Goal: Task Accomplishment & Management: Manage account settings

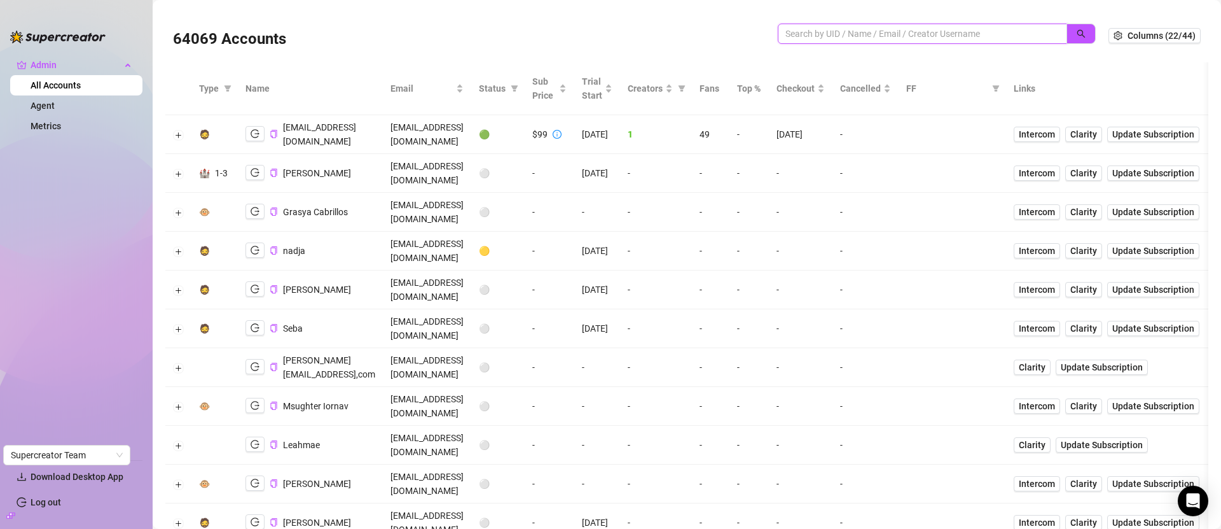
click at [953, 30] on input "search" at bounding box center [917, 34] width 264 height 14
click at [1070, 40] on button "button" at bounding box center [1081, 34] width 29 height 20
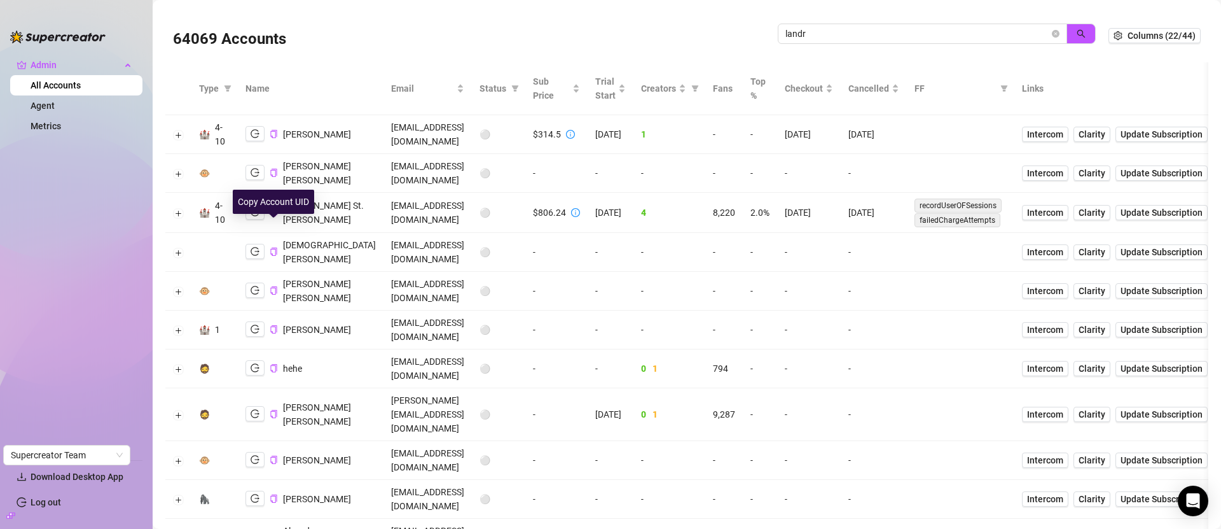
click at [272, 216] on icon "copy" at bounding box center [274, 212] width 8 height 8
click at [384, 228] on td "lando@sinfluence.vip" at bounding box center [428, 213] width 88 height 40
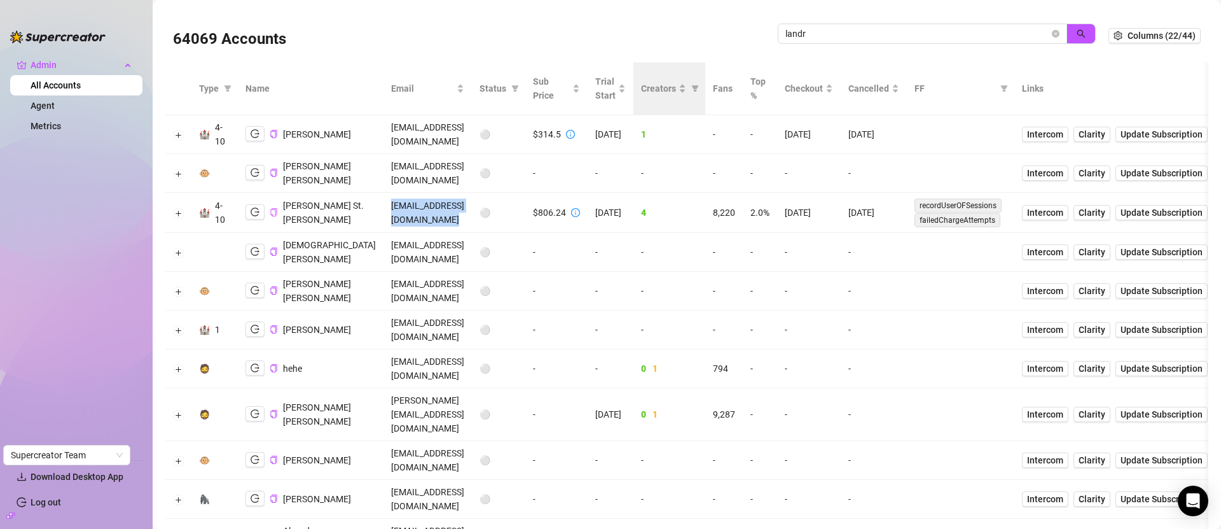
copy td "lando@sinfluence.vip"
click at [926, 34] on input "landr" at bounding box center [917, 34] width 264 height 14
paste input "o@sinfluence.vip"
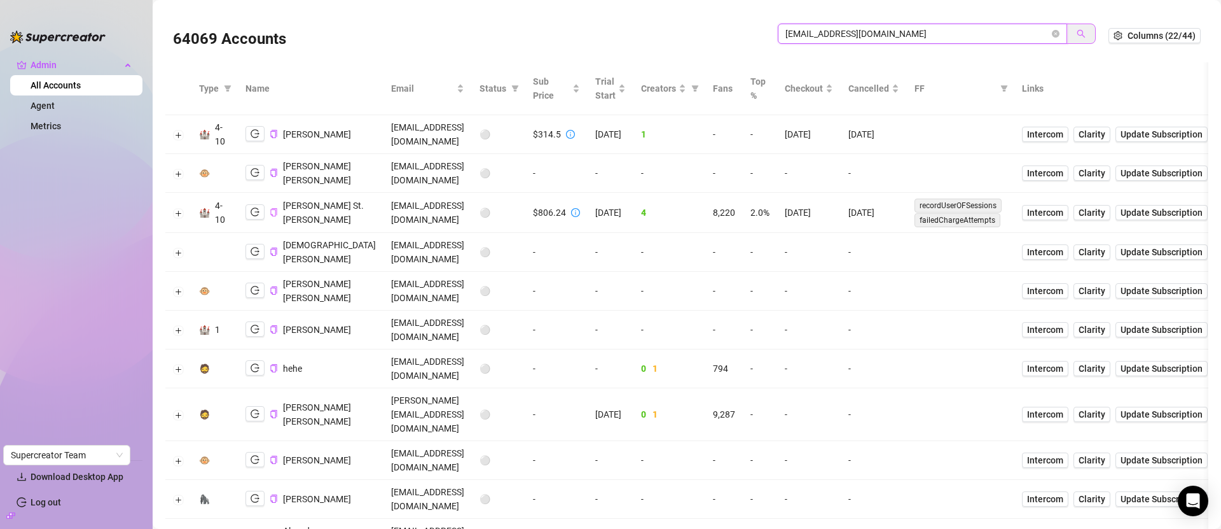
click at [1077, 31] on icon "search" at bounding box center [1081, 33] width 9 height 9
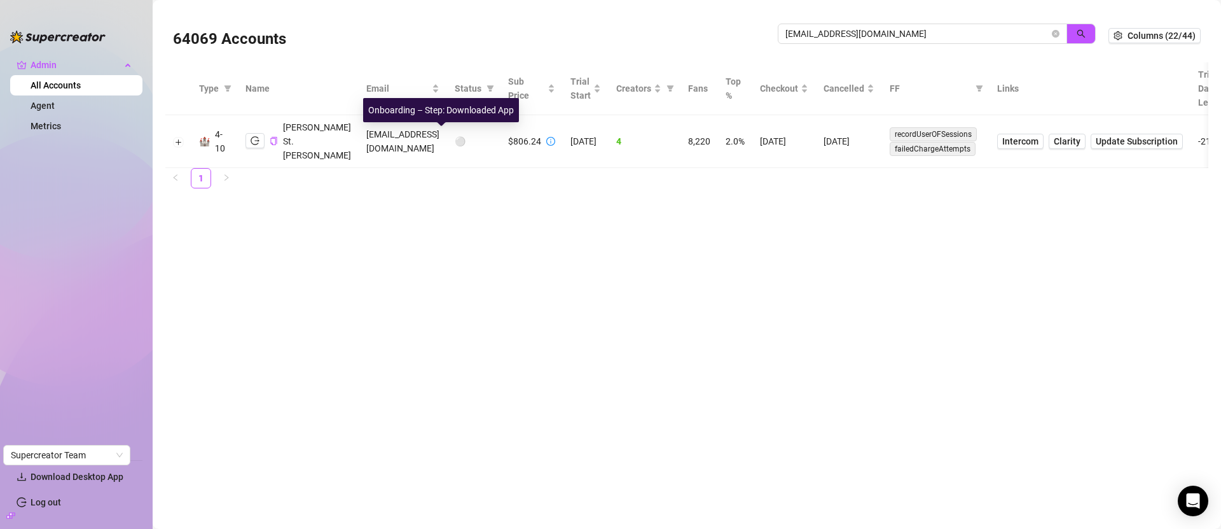
click at [431, 115] on div "Onboarding – Step: Downloaded App" at bounding box center [441, 110] width 156 height 24
copy div "Onboarding – Step: Downloaded App"
click at [261, 133] on button "button" at bounding box center [254, 140] width 19 height 15
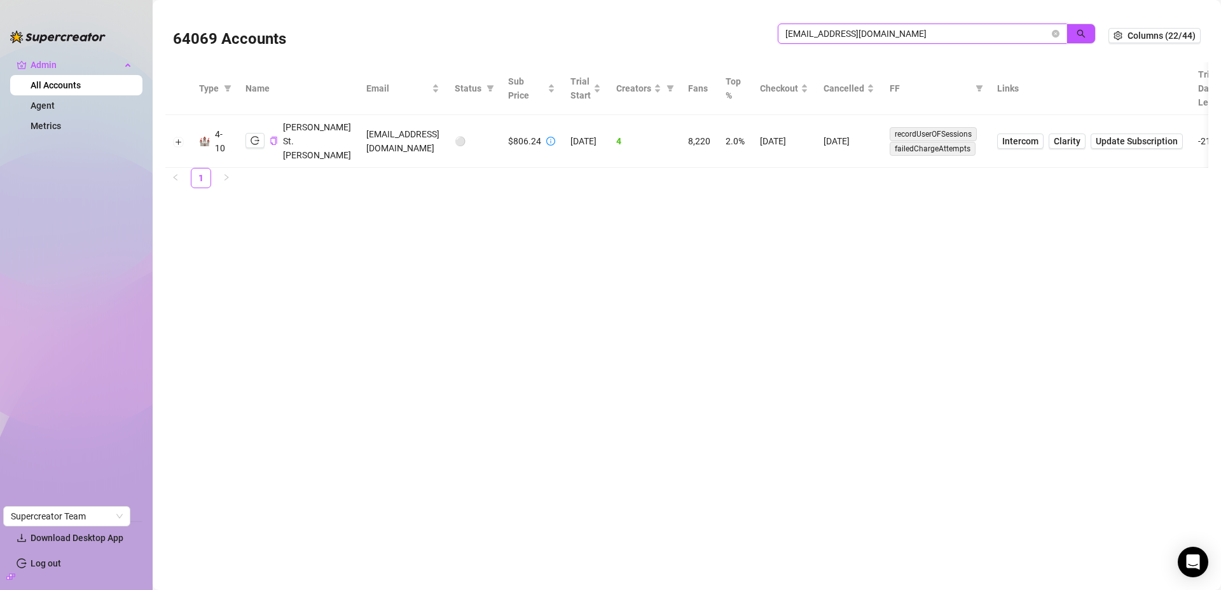
click at [983, 29] on input "lando@sinfluence.vip" at bounding box center [917, 34] width 264 height 14
type input "elle@s"
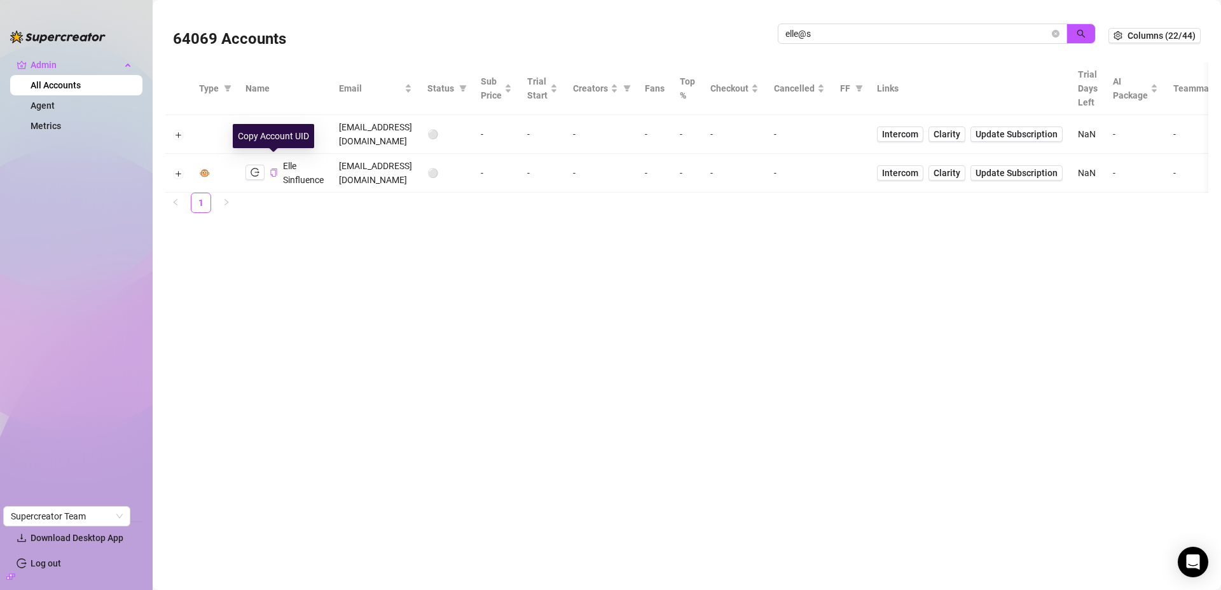
click at [270, 169] on icon "copy" at bounding box center [273, 173] width 6 height 8
click at [271, 130] on icon "copy" at bounding box center [274, 134] width 8 height 8
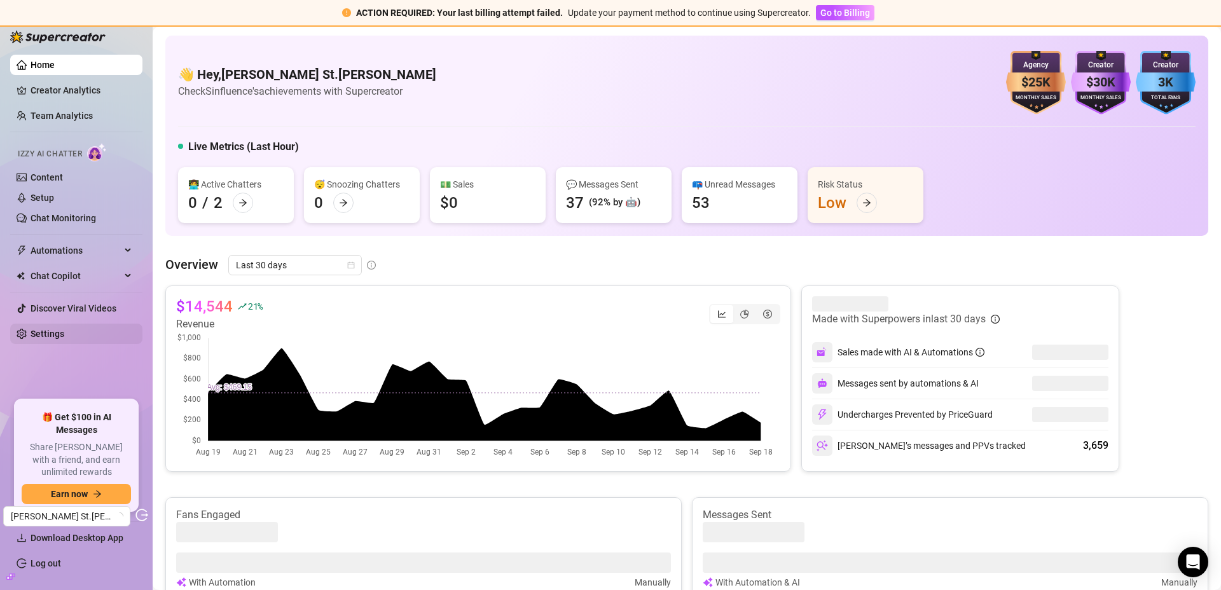
click at [53, 329] on link "Settings" at bounding box center [48, 334] width 34 height 10
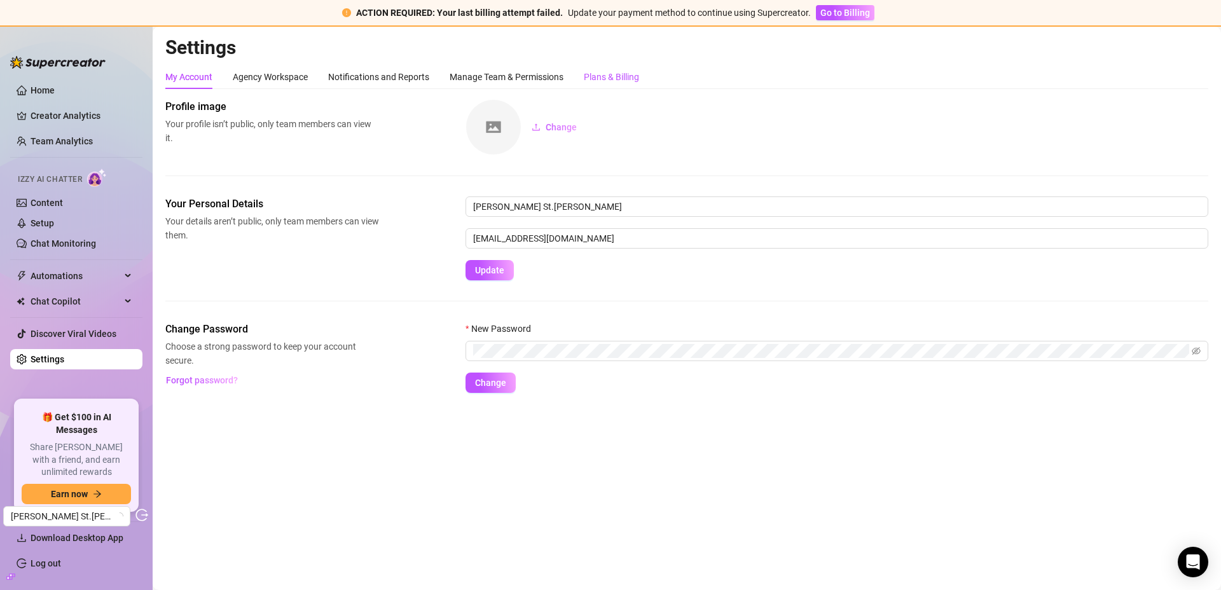
drag, startPoint x: 622, startPoint y: 77, endPoint x: 621, endPoint y: 69, distance: 7.7
click at [622, 78] on div "Plans & Billing" at bounding box center [611, 77] width 55 height 14
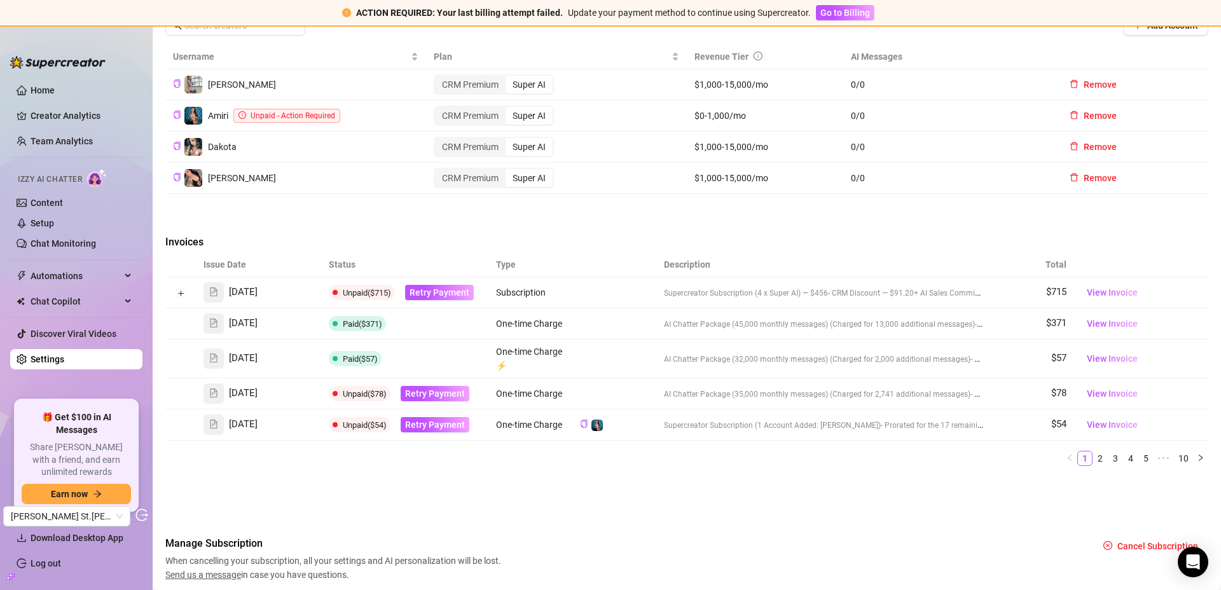
scroll to position [552, 0]
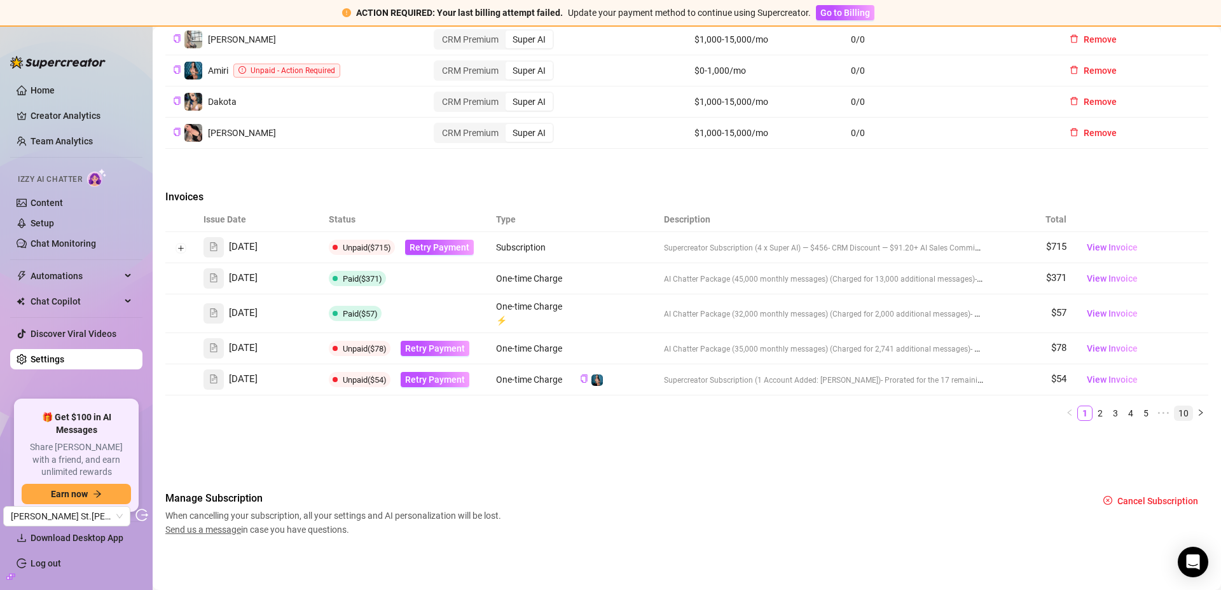
click at [1177, 411] on link "10" at bounding box center [1184, 413] width 18 height 14
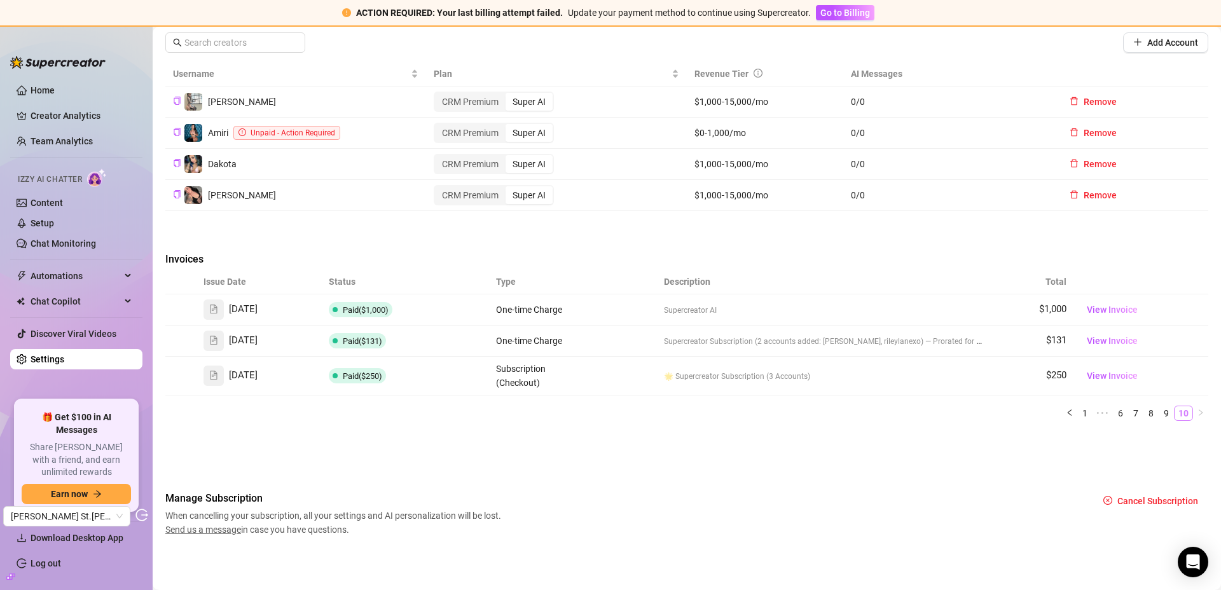
scroll to position [490, 0]
click at [1078, 413] on link "1" at bounding box center [1085, 413] width 14 height 14
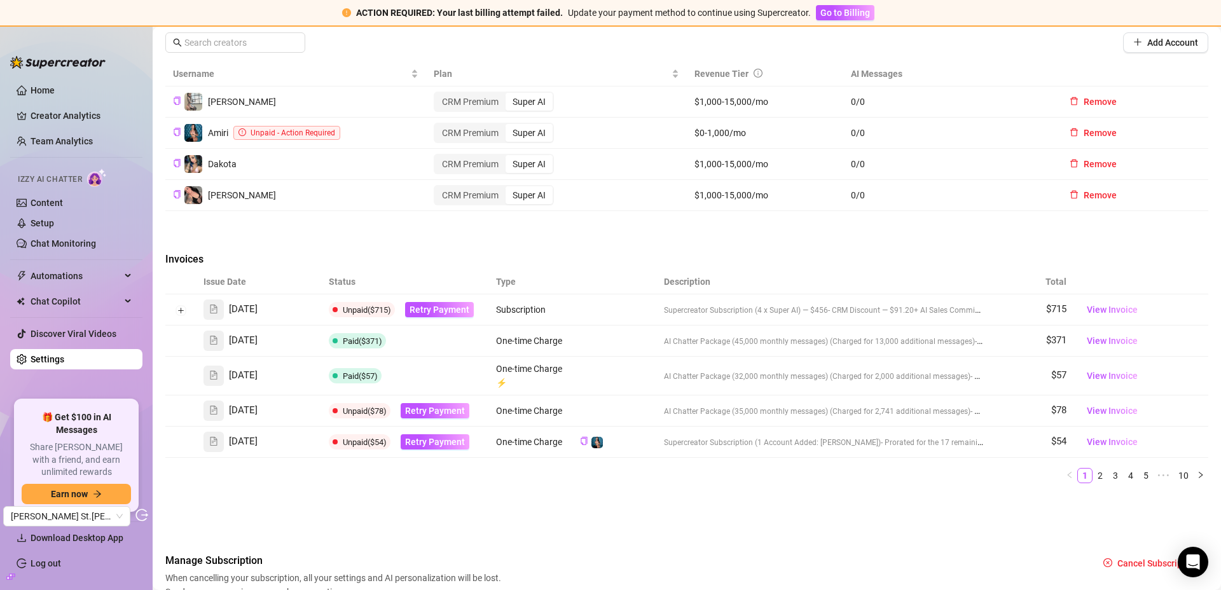
scroll to position [0, 0]
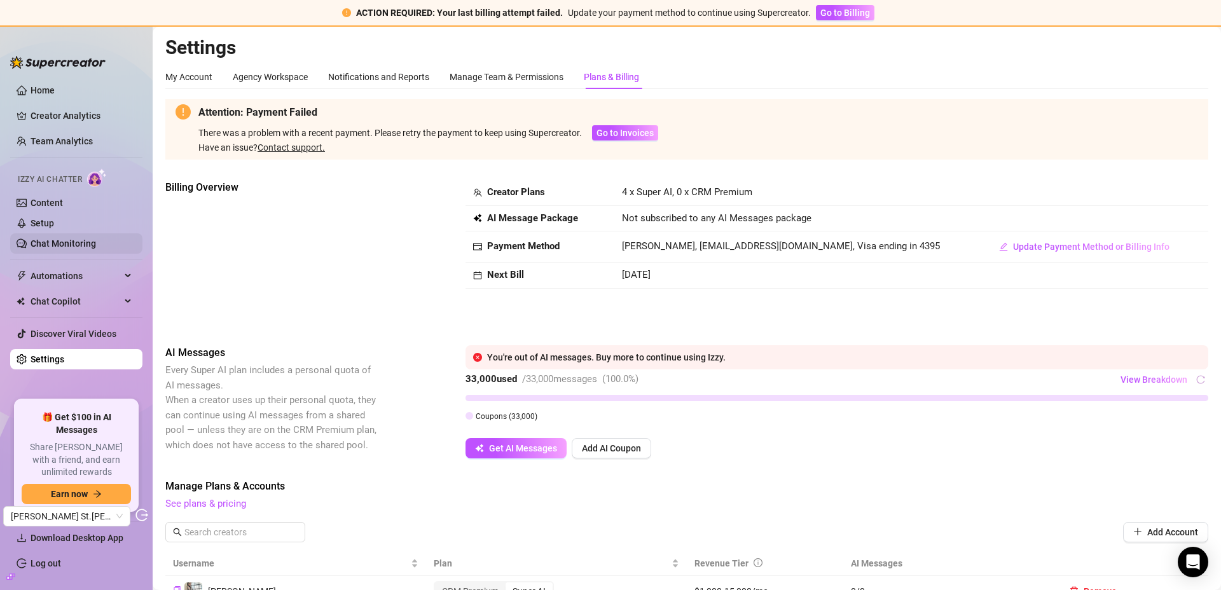
click at [75, 243] on link "Chat Monitoring" at bounding box center [64, 243] width 66 height 10
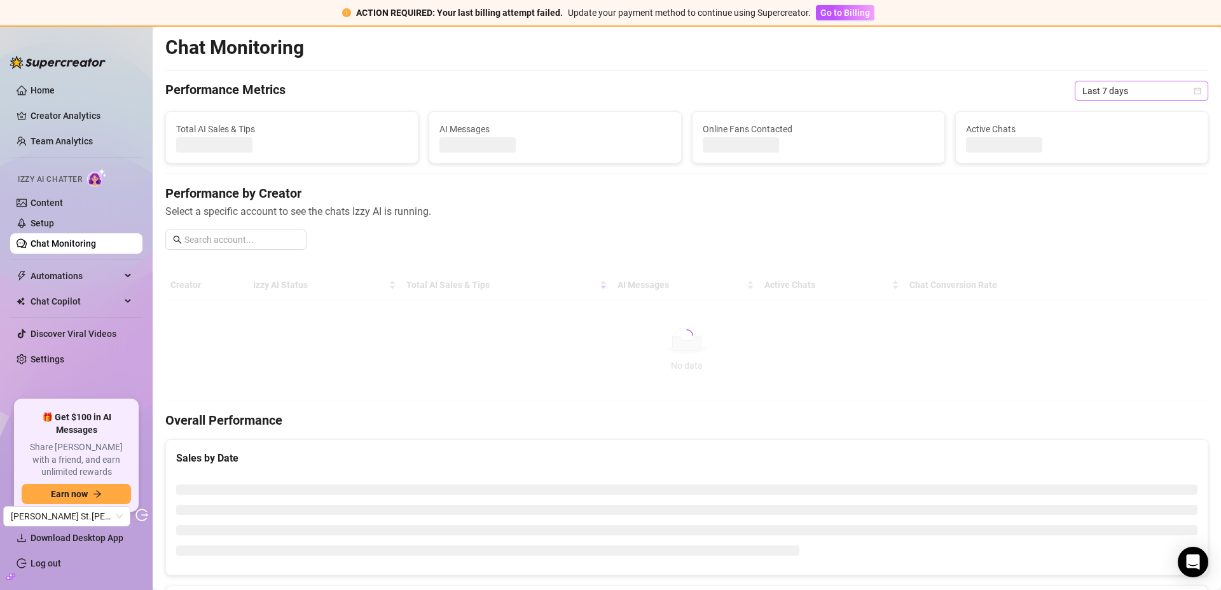
click at [1107, 92] on span "Last 7 days" at bounding box center [1141, 90] width 118 height 19
click at [1113, 200] on div "Custom date" at bounding box center [1131, 198] width 113 height 14
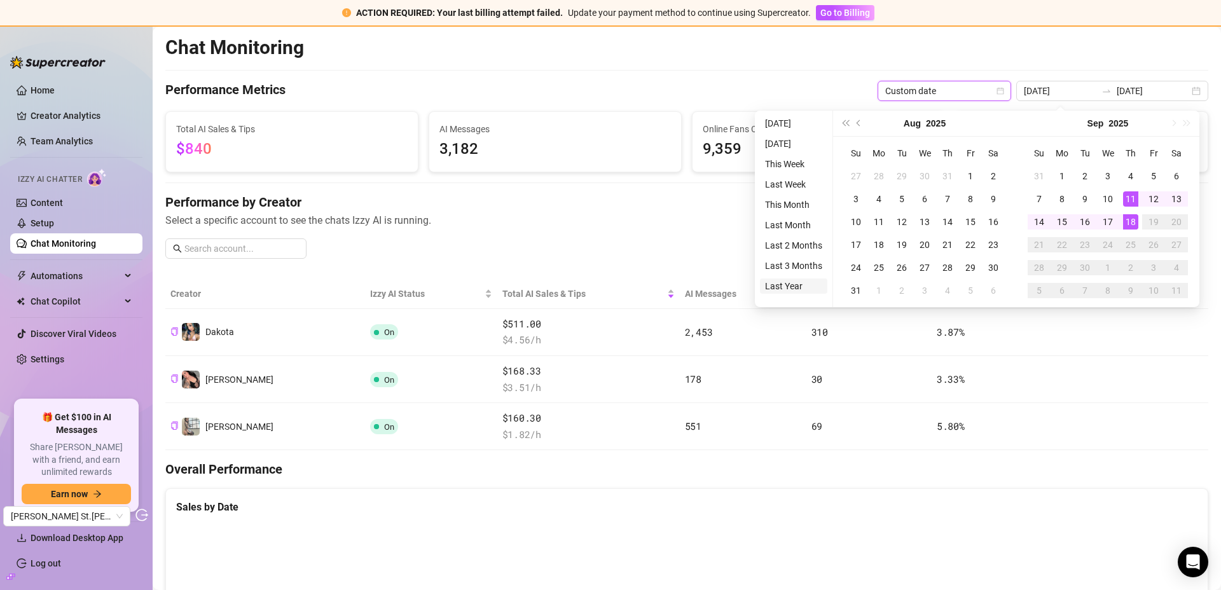
type input "2024-09-18"
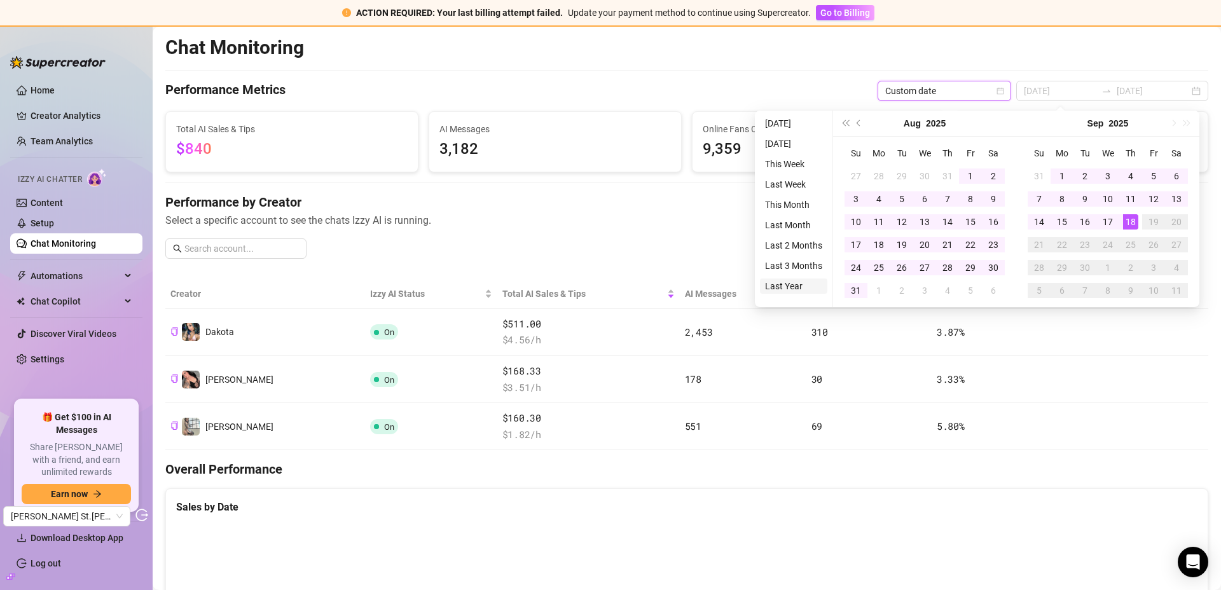
click at [792, 284] on li "Last Year" at bounding box center [793, 286] width 67 height 15
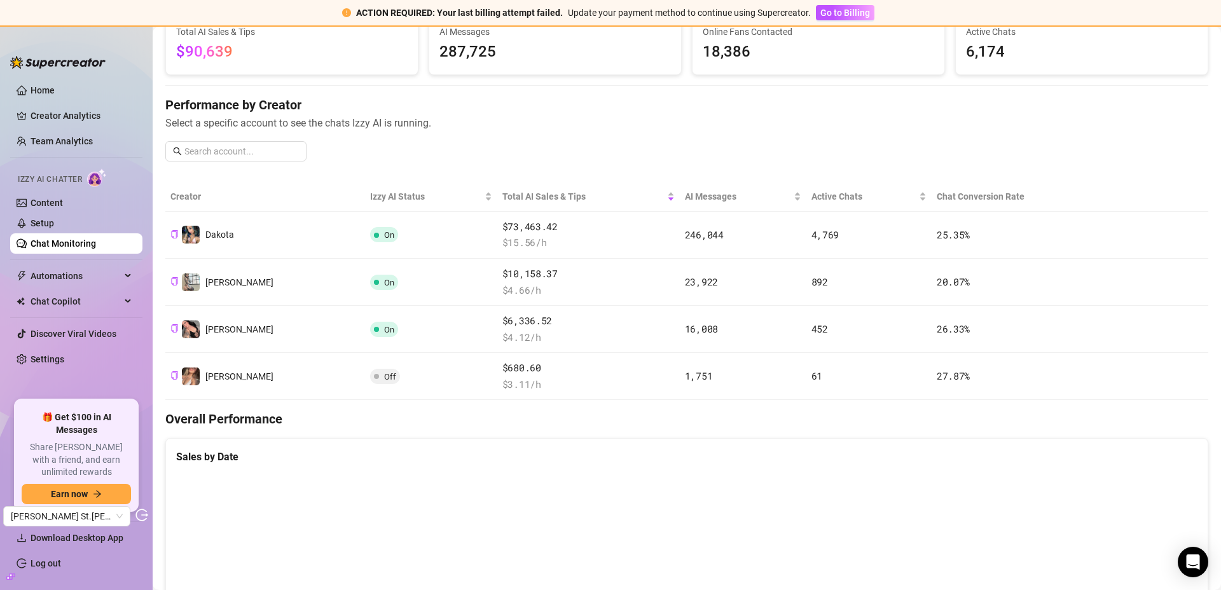
scroll to position [233, 0]
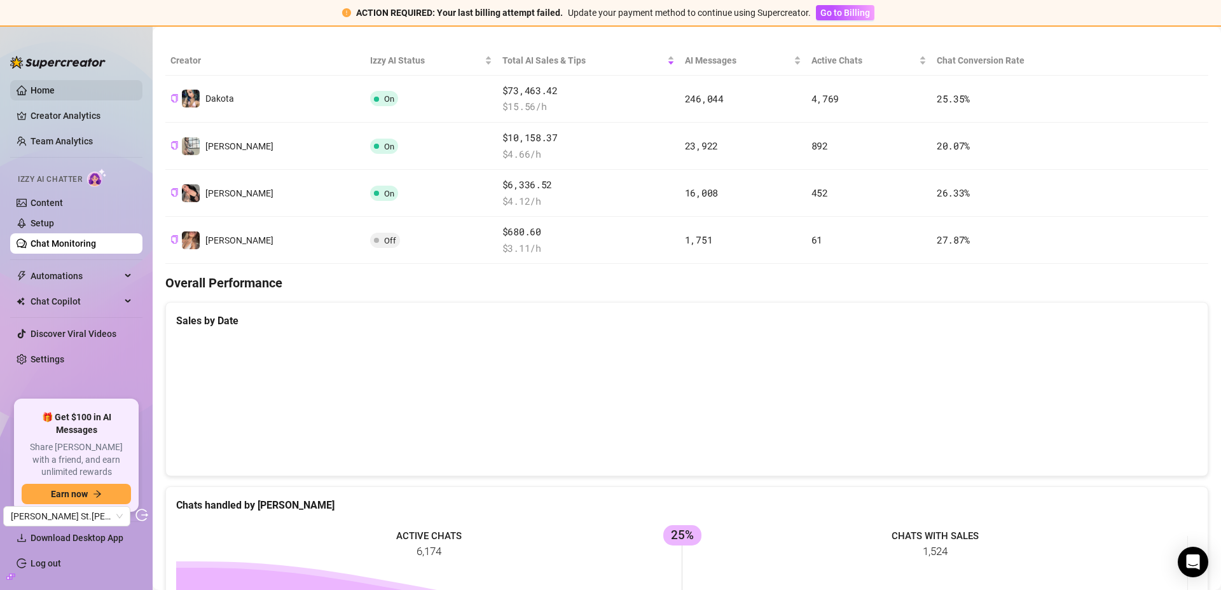
click at [55, 93] on link "Home" at bounding box center [43, 90] width 24 height 10
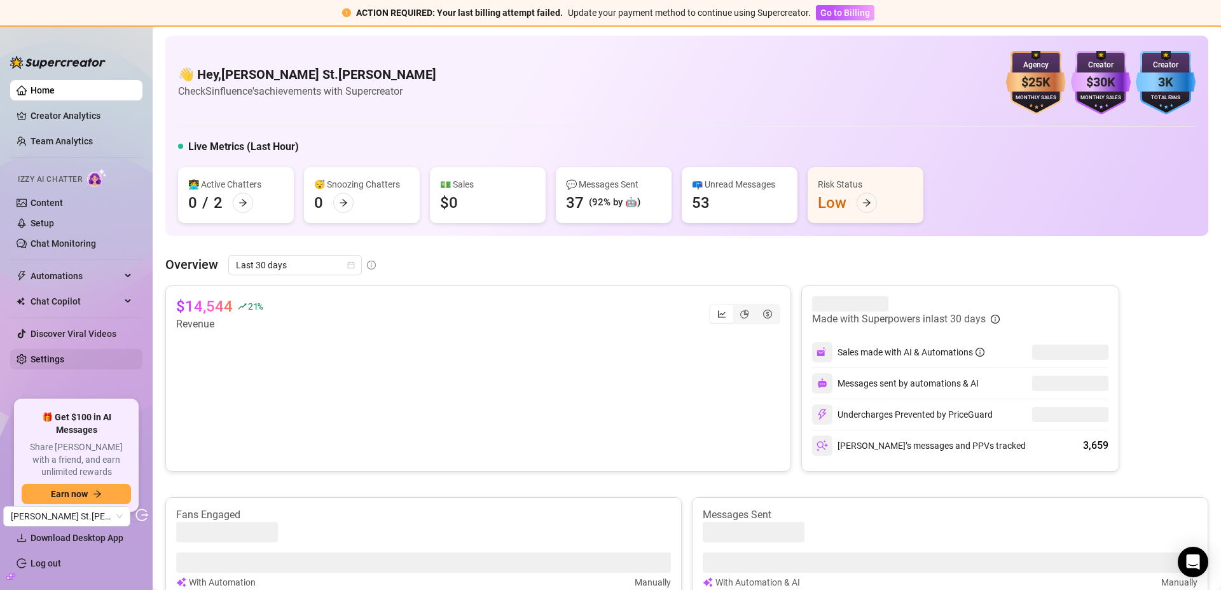
click at [61, 357] on link "Settings" at bounding box center [48, 359] width 34 height 10
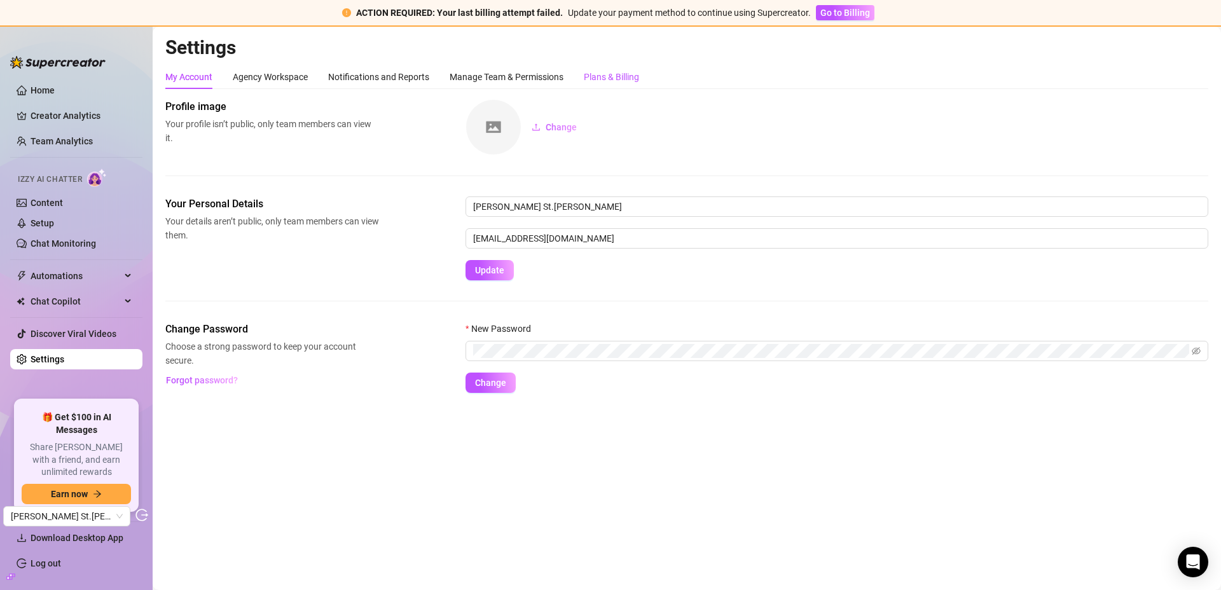
click at [622, 73] on div "Plans & Billing" at bounding box center [611, 77] width 55 height 14
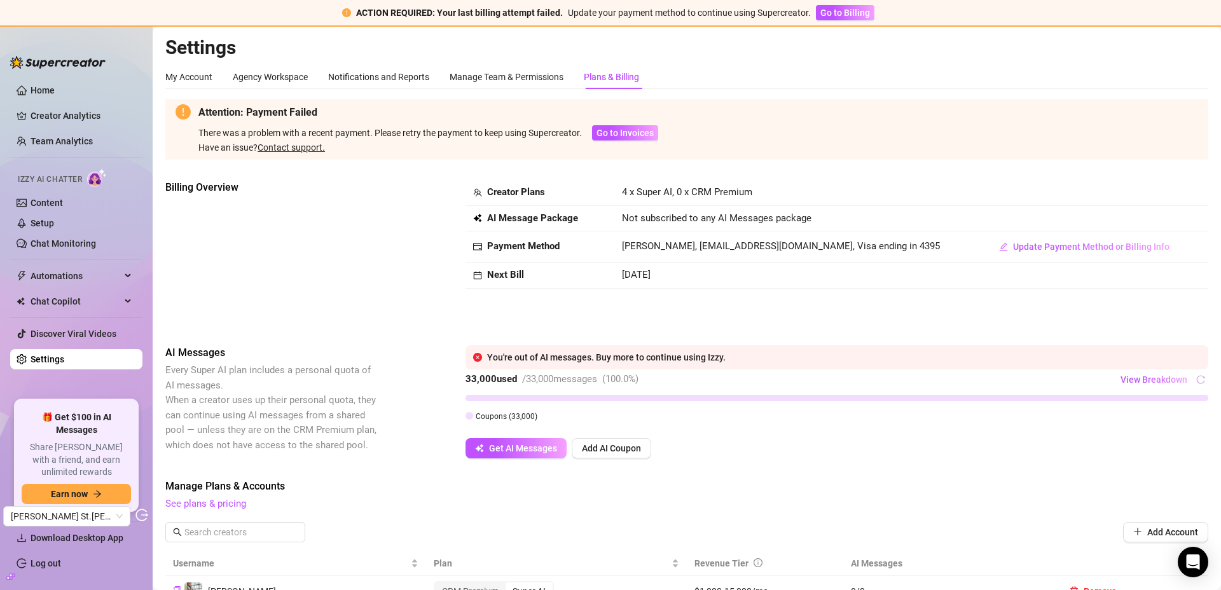
scroll to position [511, 0]
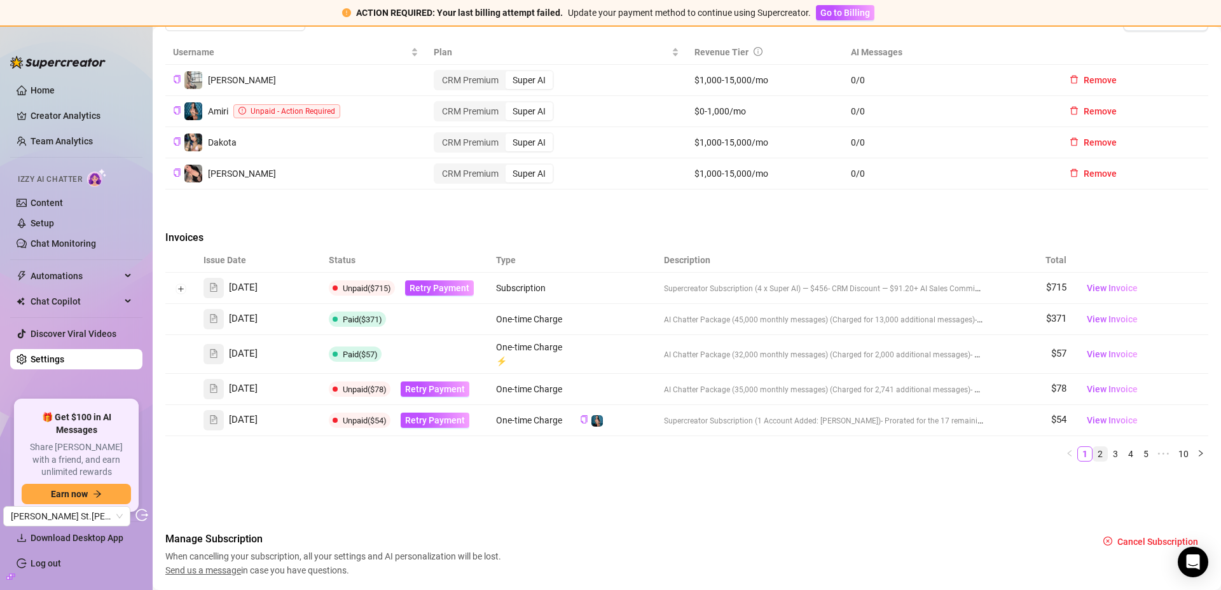
click at [1093, 453] on link "2" at bounding box center [1100, 454] width 14 height 14
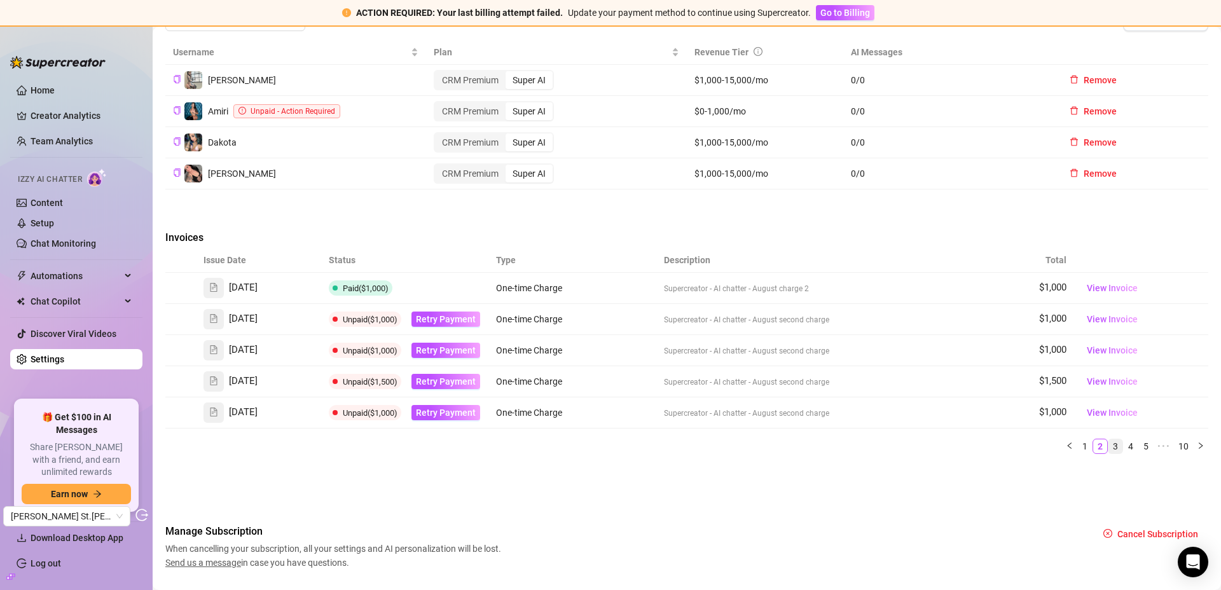
click at [1109, 448] on link "3" at bounding box center [1116, 446] width 14 height 14
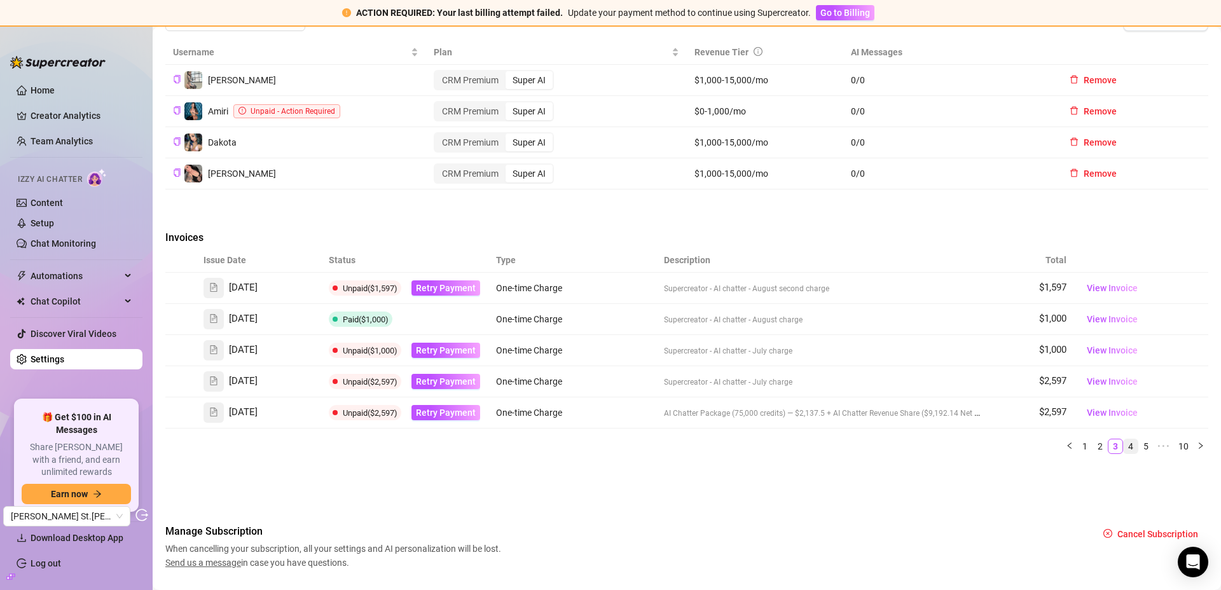
click at [1124, 446] on link "4" at bounding box center [1131, 446] width 14 height 14
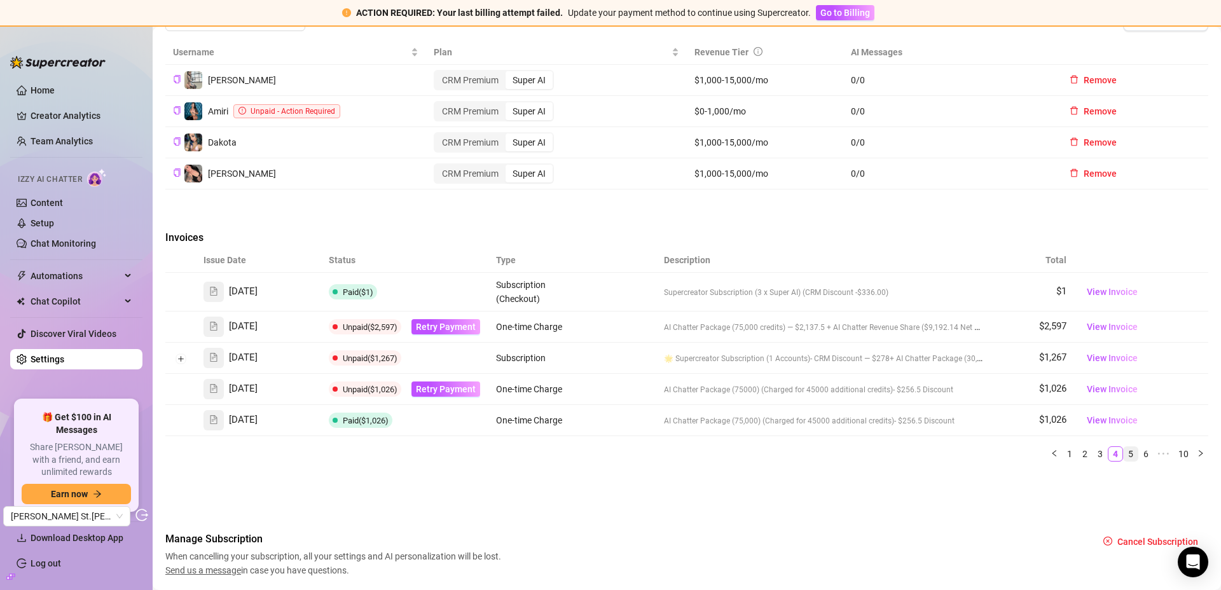
click at [1124, 453] on link "5" at bounding box center [1131, 454] width 14 height 14
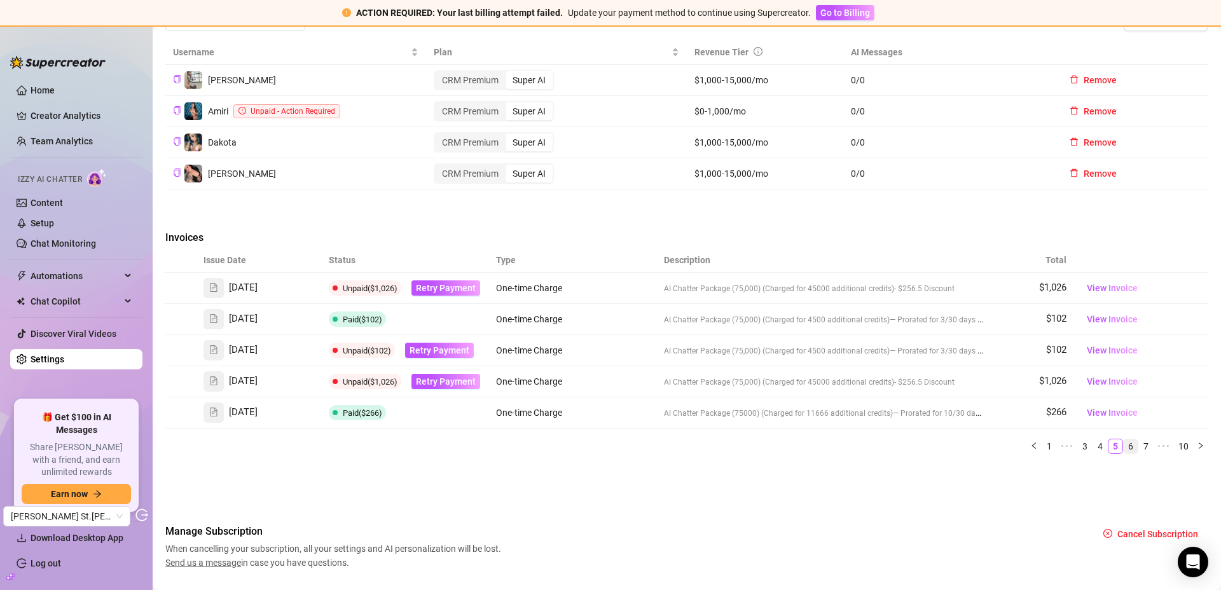
click at [1124, 449] on link "6" at bounding box center [1131, 446] width 14 height 14
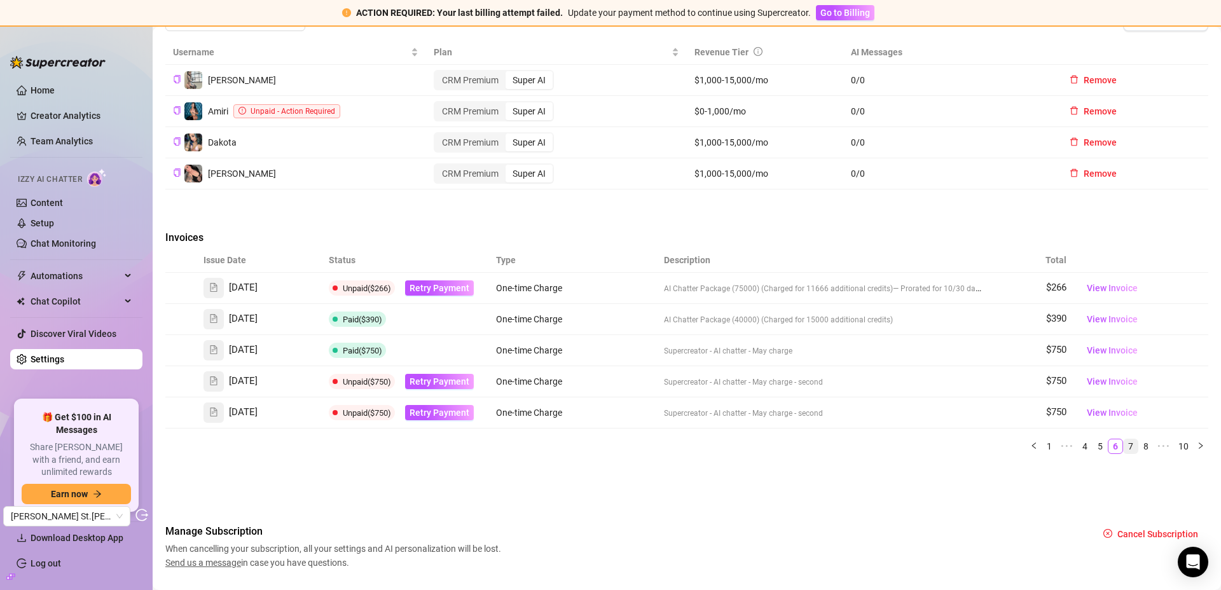
click at [1124, 448] on link "7" at bounding box center [1131, 446] width 14 height 14
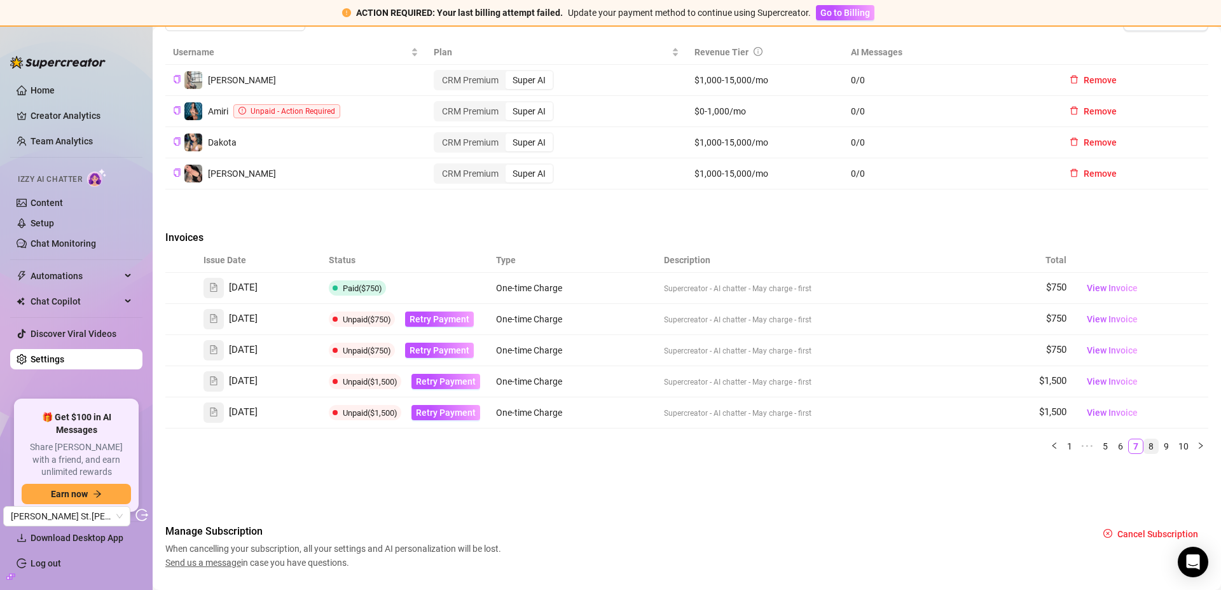
click at [1144, 448] on link "8" at bounding box center [1151, 446] width 14 height 14
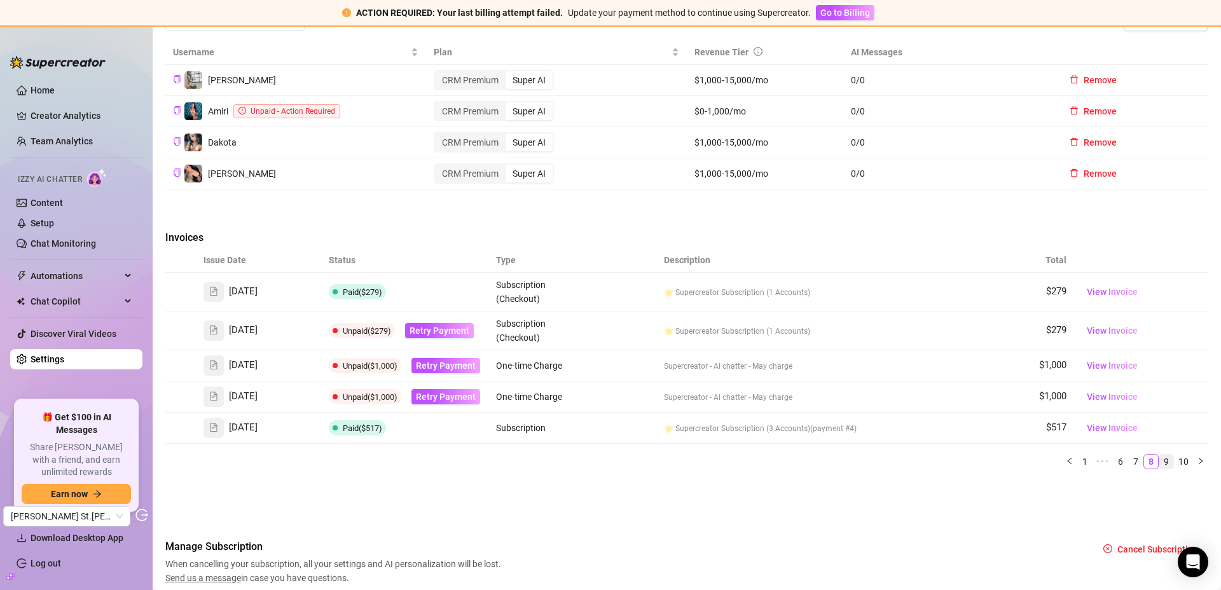
click at [1159, 461] on link "9" at bounding box center [1166, 462] width 14 height 14
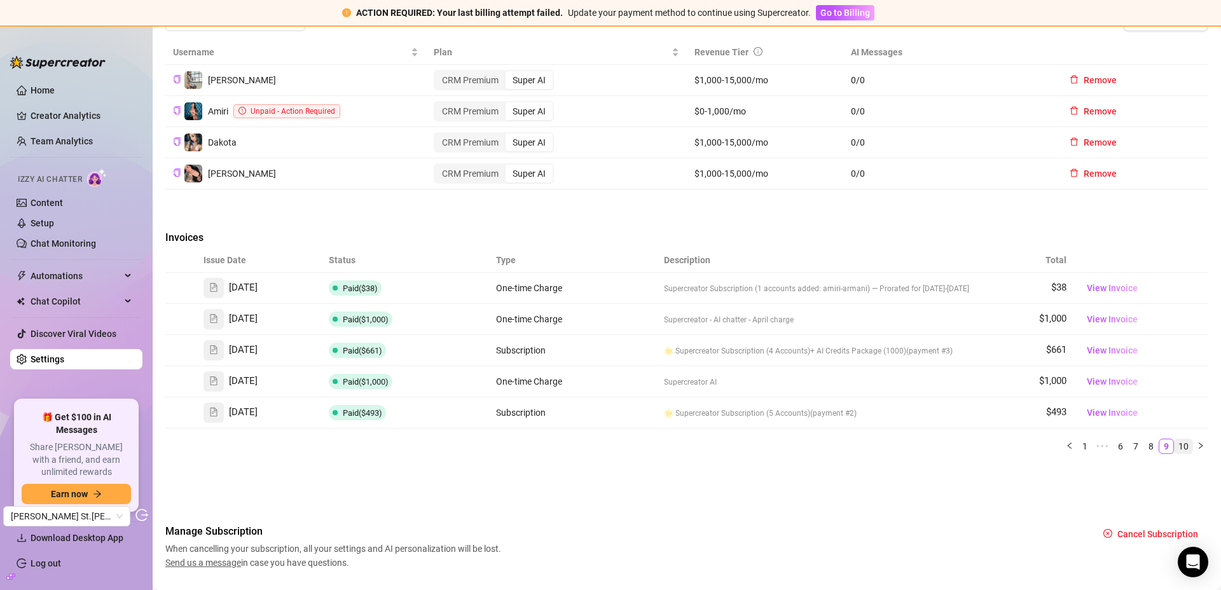
click at [1175, 446] on link "10" at bounding box center [1184, 446] width 18 height 14
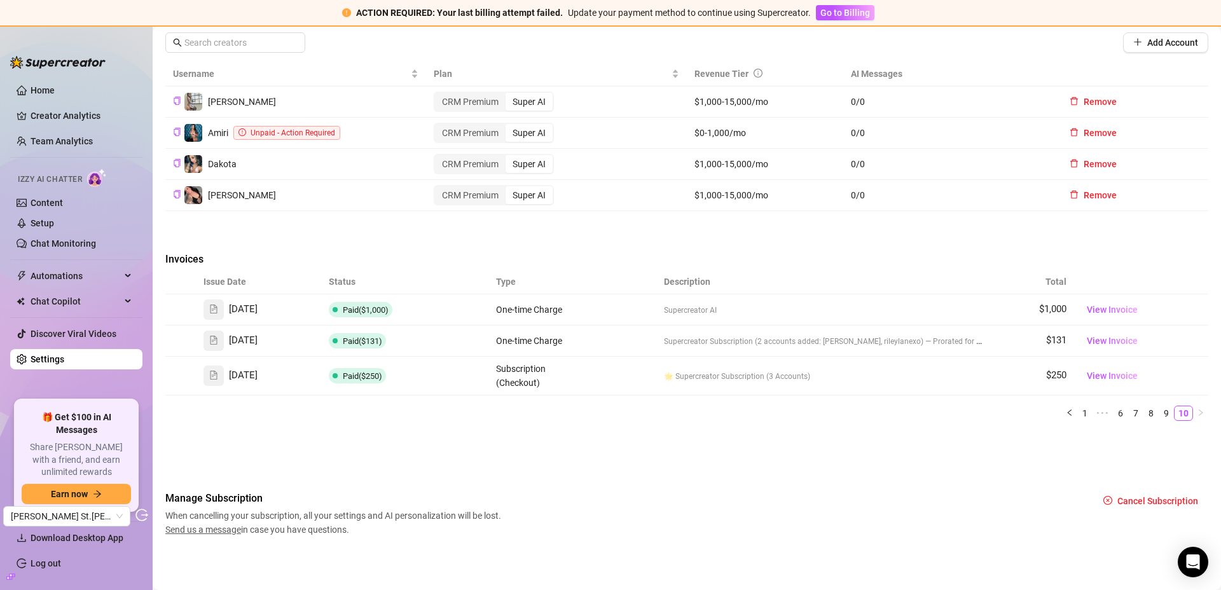
click at [7, 528] on icon "build" at bounding box center [9, 576] width 4 height 4
click at [1159, 413] on link "9" at bounding box center [1166, 413] width 14 height 14
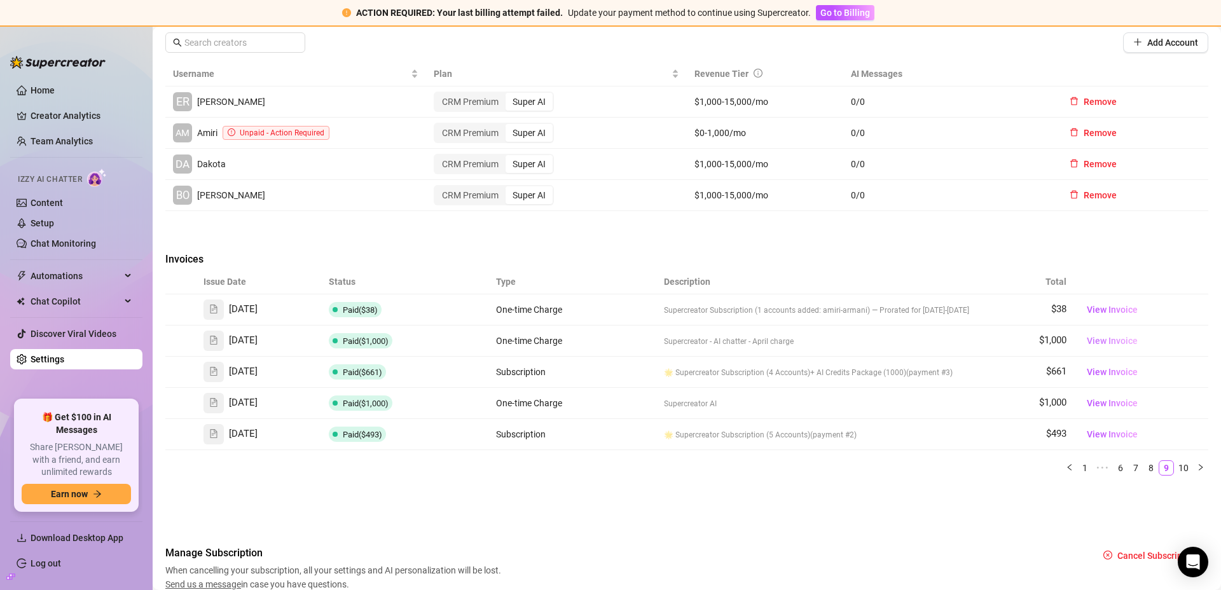
click at [1095, 339] on span "View Invoice" at bounding box center [1112, 341] width 51 height 14
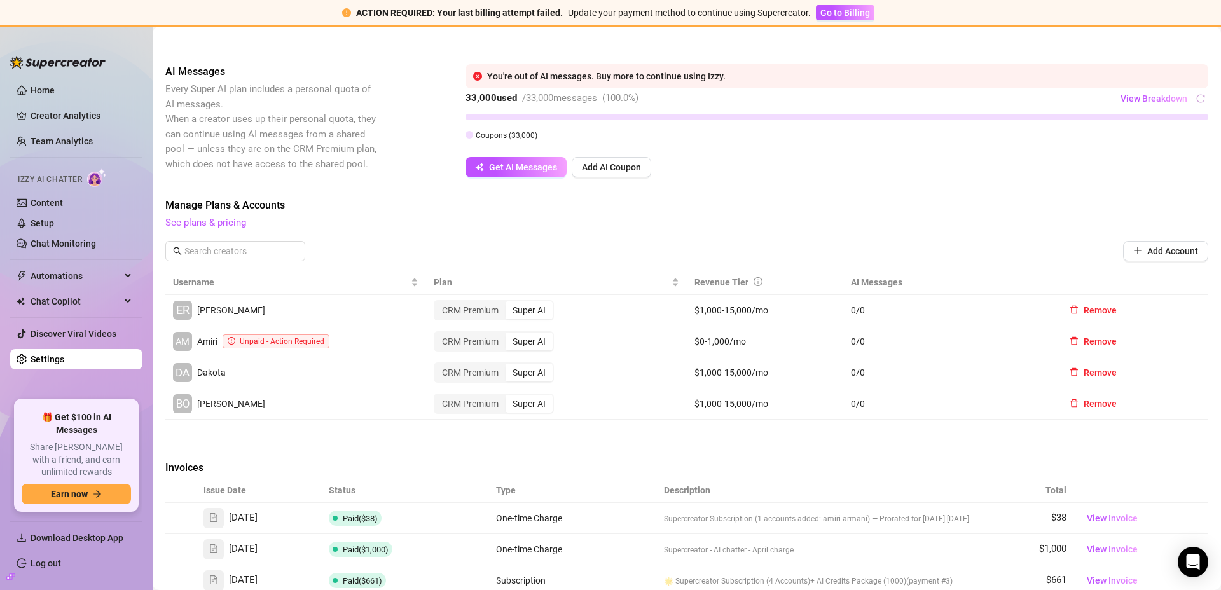
scroll to position [443, 0]
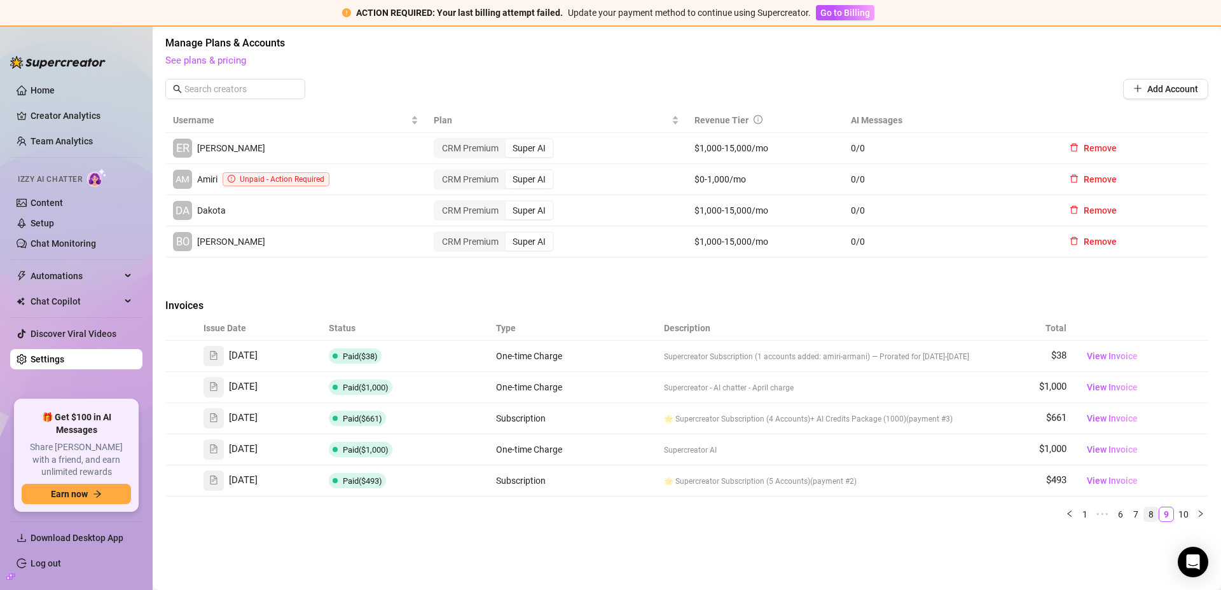
click at [1144, 512] on link "8" at bounding box center [1151, 515] width 14 height 14
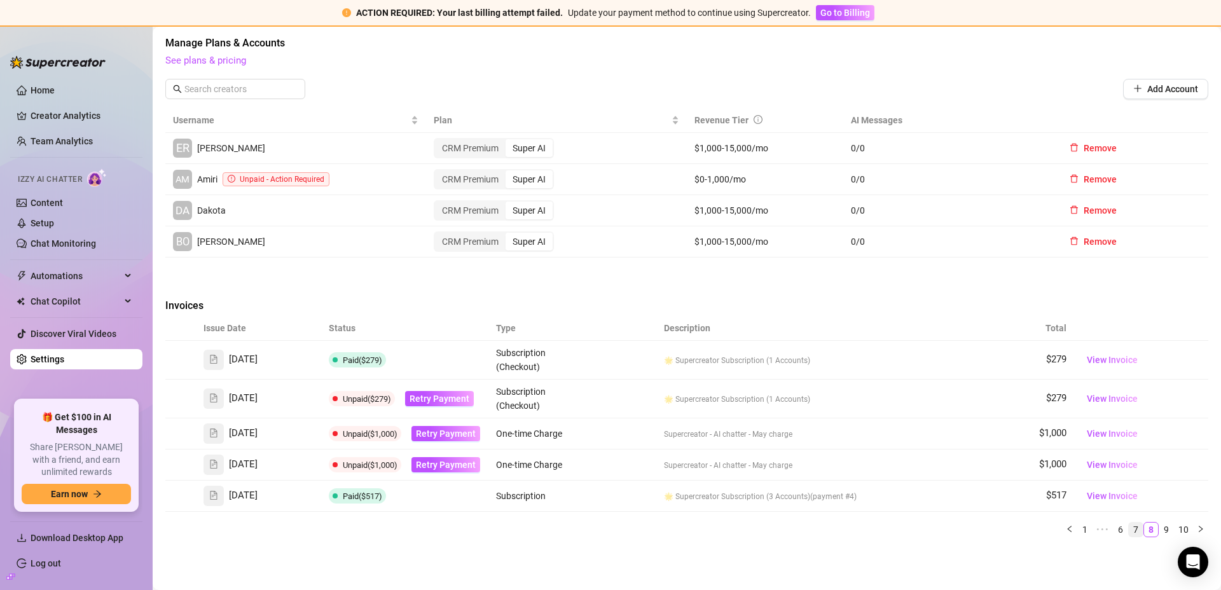
click at [1129, 528] on link "7" at bounding box center [1136, 530] width 14 height 14
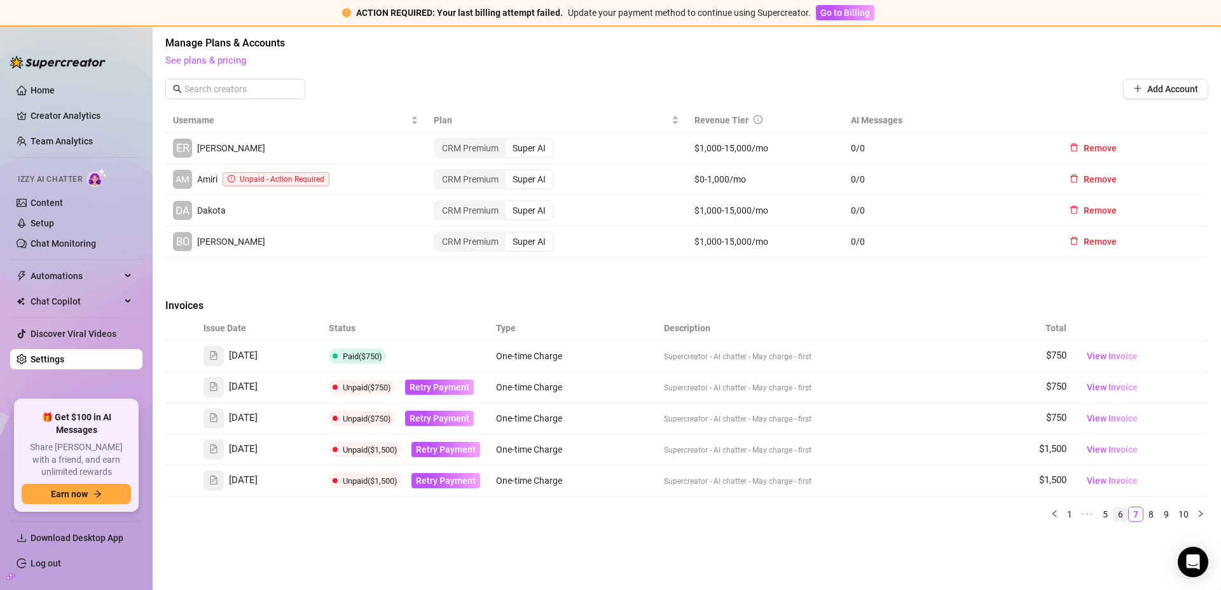
click at [1114, 516] on link "6" at bounding box center [1121, 515] width 14 height 14
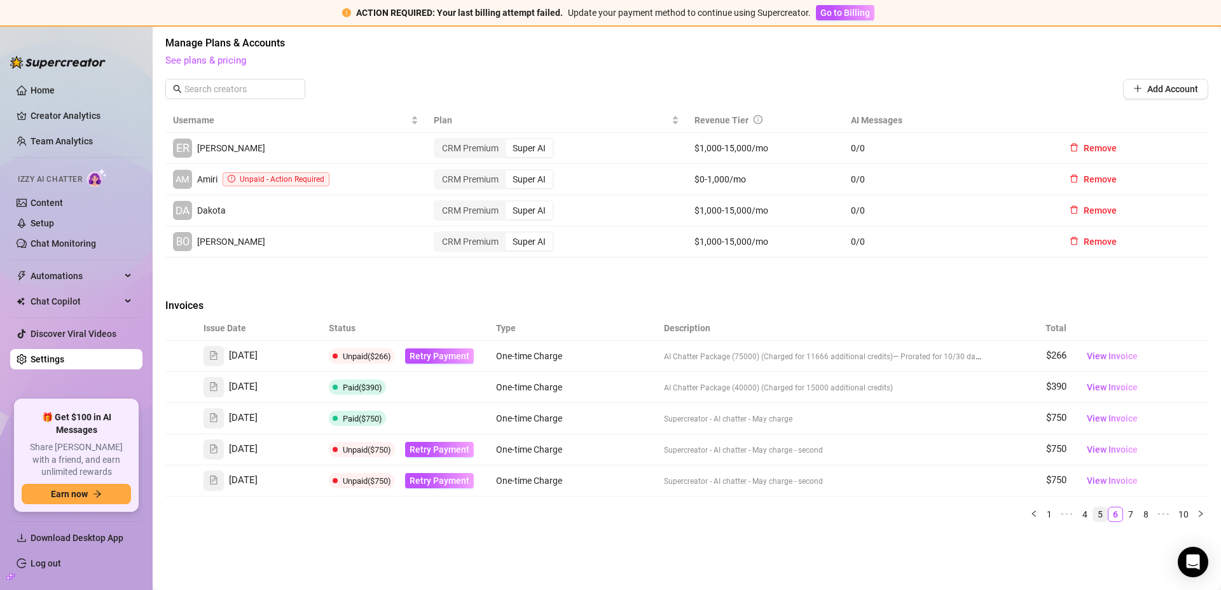
click at [1093, 515] on link "5" at bounding box center [1100, 515] width 14 height 14
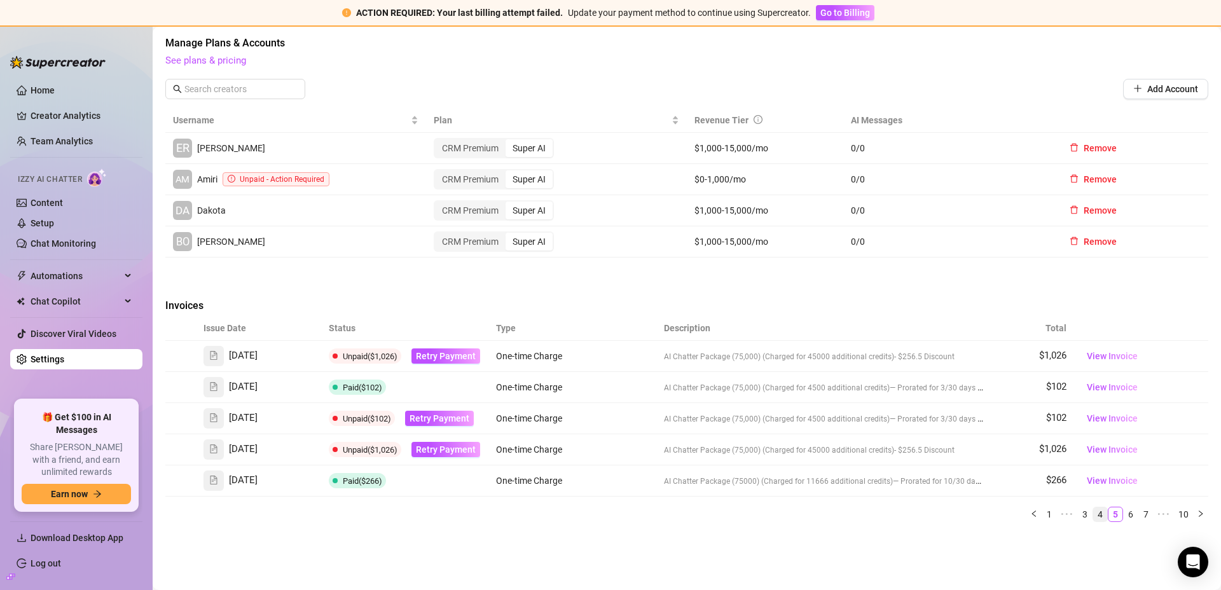
click at [1080, 516] on link "3" at bounding box center [1085, 515] width 14 height 14
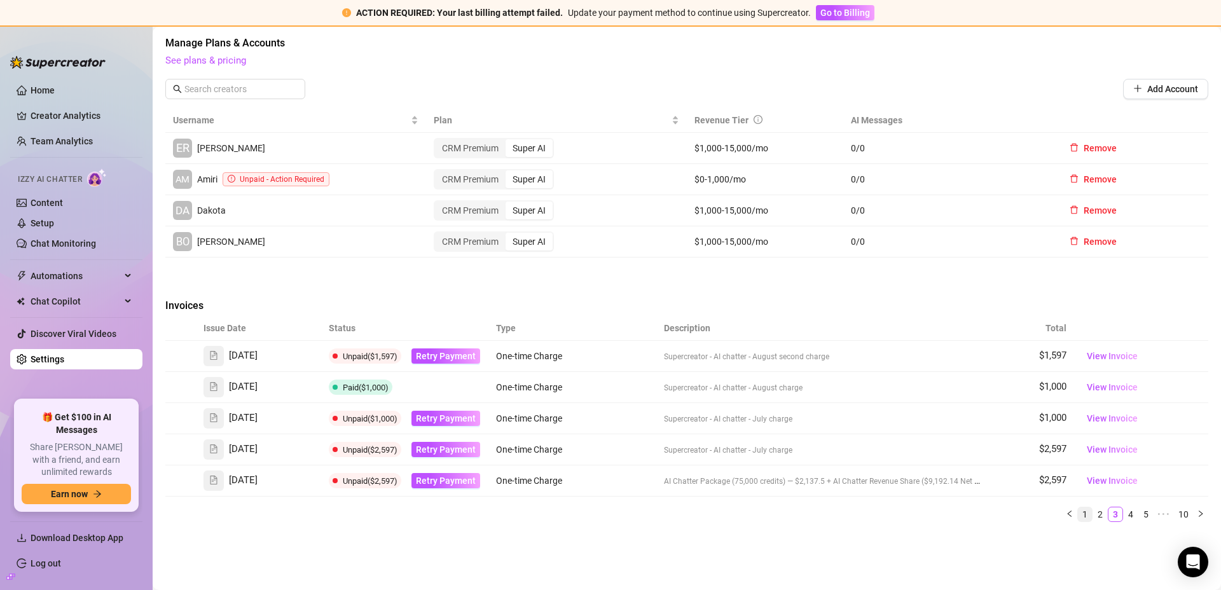
click at [1081, 514] on link "1" at bounding box center [1085, 515] width 14 height 14
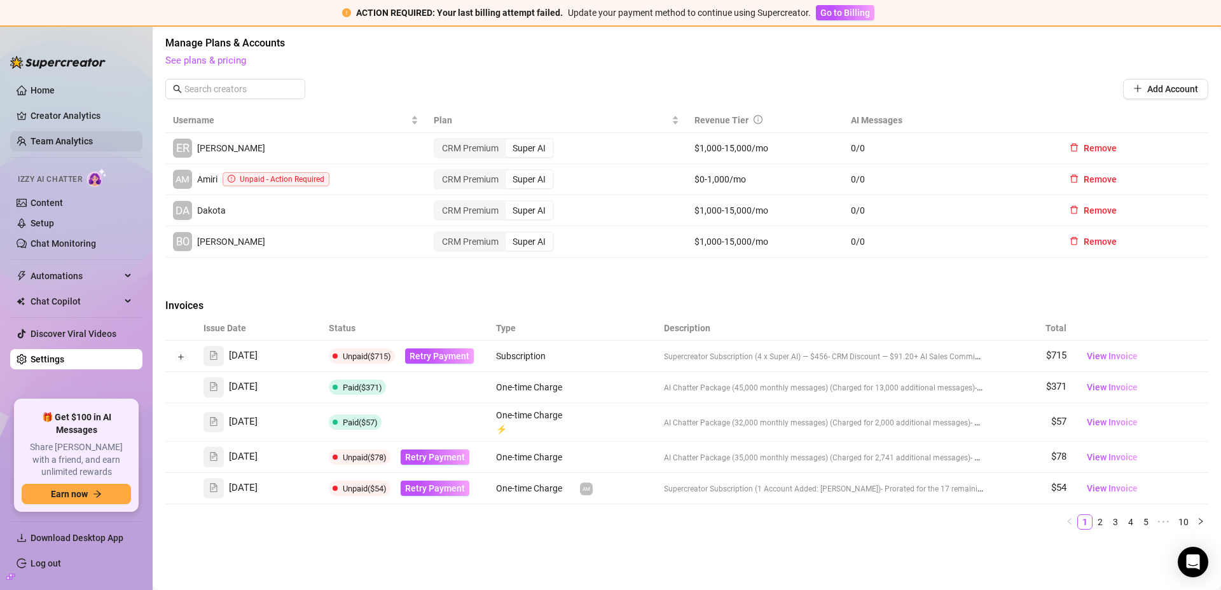
click at [54, 140] on link "Team Analytics" at bounding box center [62, 141] width 62 height 10
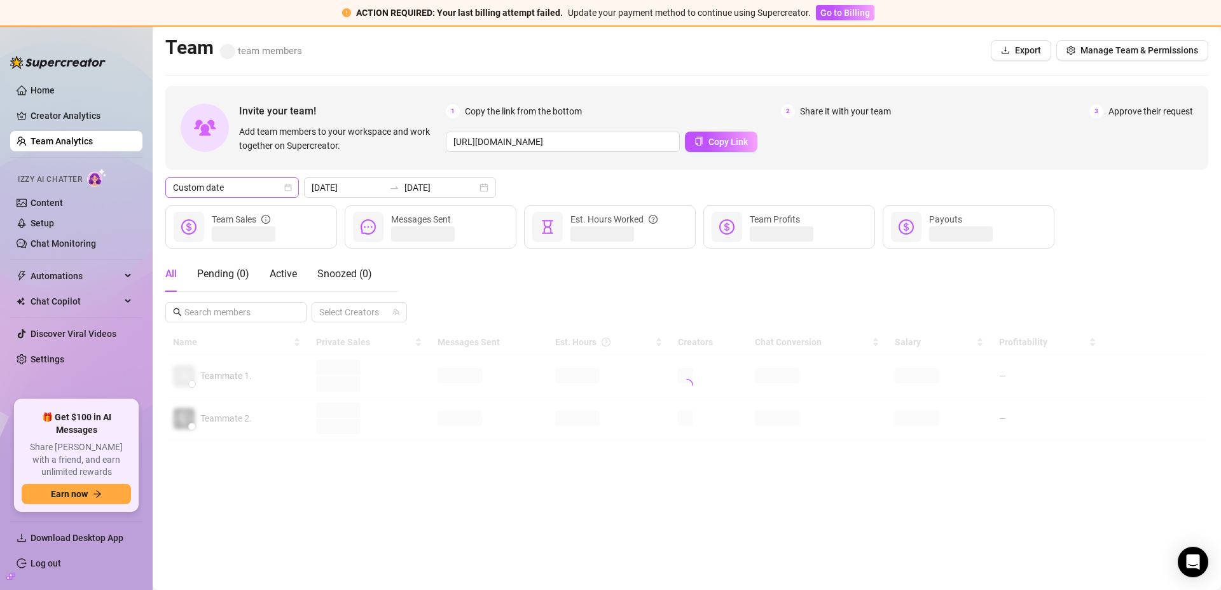
click at [230, 188] on span "Custom date" at bounding box center [232, 187] width 118 height 19
click at [219, 231] on div "Last 7 days" at bounding box center [232, 233] width 113 height 14
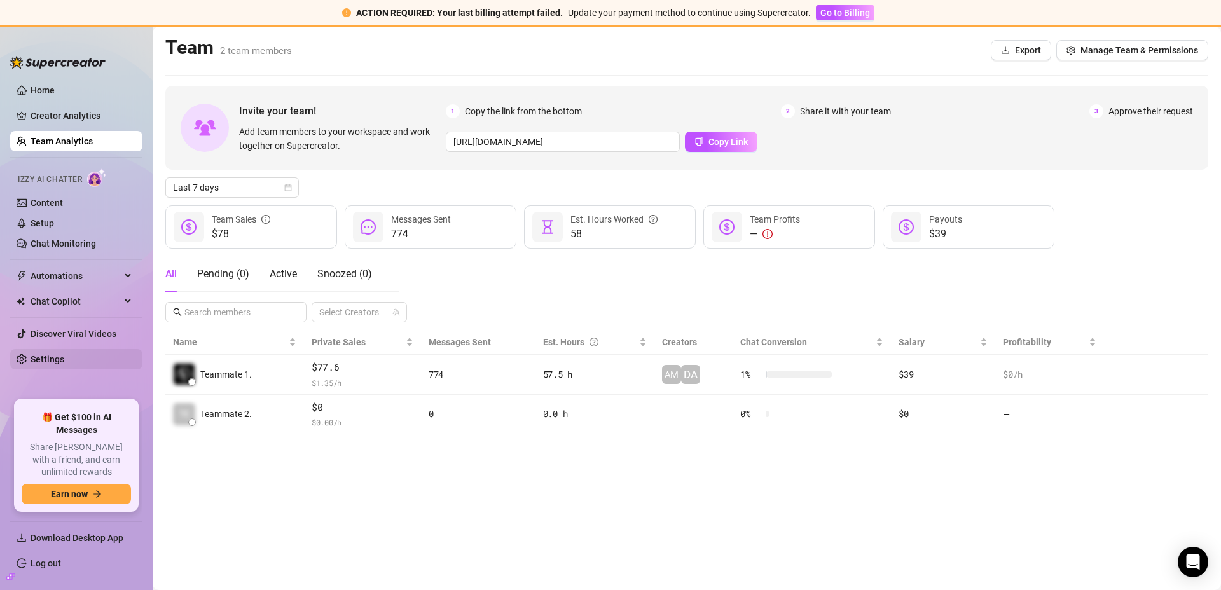
click at [39, 355] on link "Settings" at bounding box center [48, 359] width 34 height 10
